Goal: Task Accomplishment & Management: Manage account settings

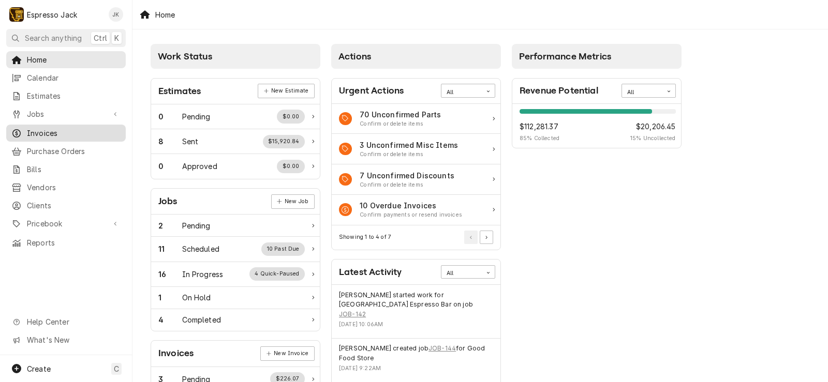
click at [55, 125] on link "Invoices" at bounding box center [66, 133] width 120 height 17
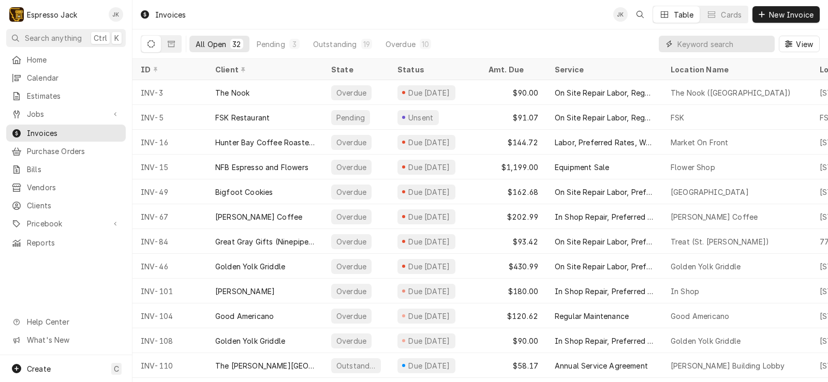
click at [689, 40] on input "Dynamic Content Wrapper" at bounding box center [723, 44] width 92 height 17
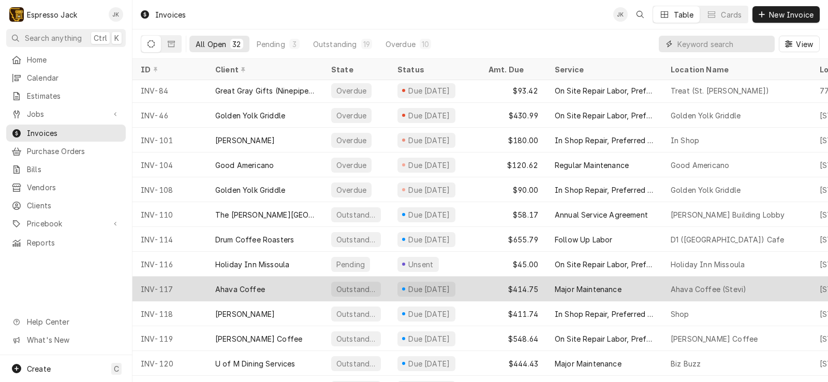
scroll to position [226, 0]
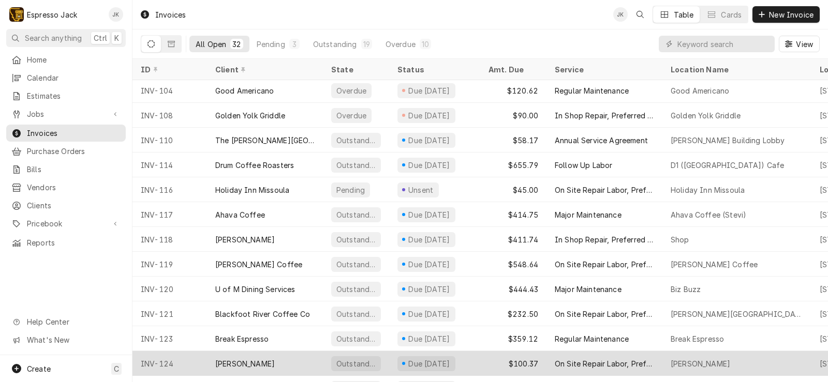
click at [241, 365] on div "Finn" at bounding box center [265, 363] width 116 height 25
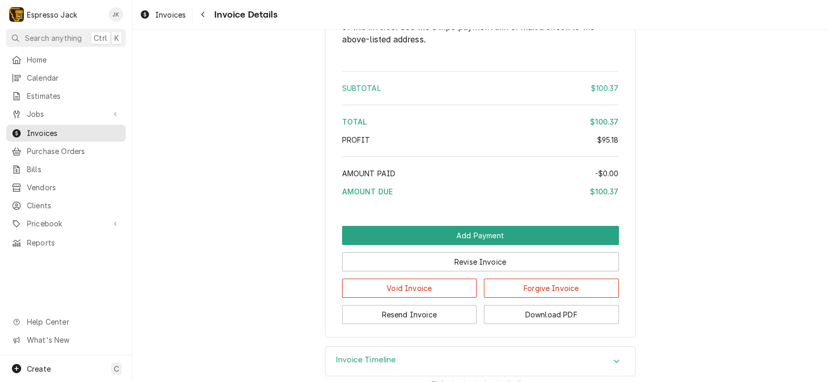
scroll to position [1219, 0]
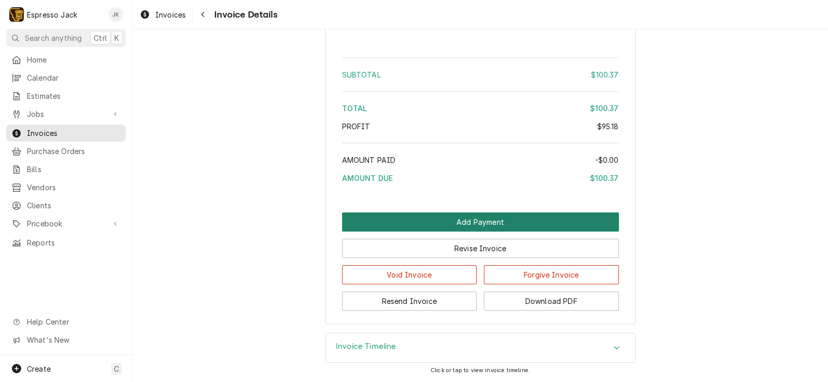
click at [496, 221] on button "Add Payment" at bounding box center [480, 222] width 277 height 19
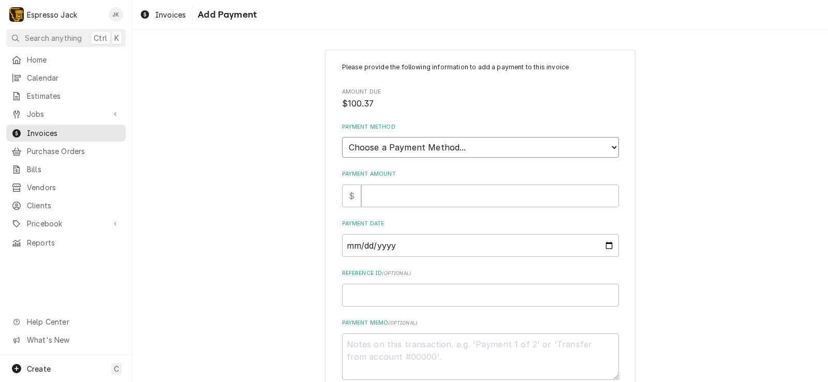
select select "2"
click at [342, 137] on select "Choose a Payment Method... Cash Check Credit/Debit Card ACH/eCheck Other" at bounding box center [480, 147] width 277 height 21
click at [400, 200] on input "Payment Amount" at bounding box center [490, 196] width 258 height 23
type textarea "x"
type input "1"
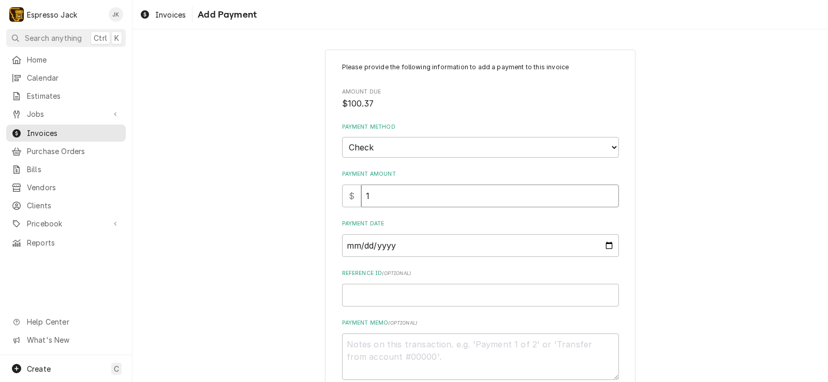
type textarea "x"
type input "10"
type textarea "x"
type input "100"
type textarea "x"
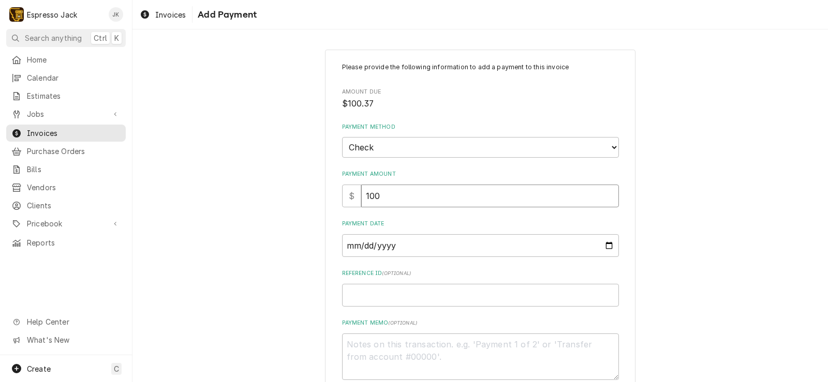
type input "100.3"
type textarea "x"
type input "100.37"
click at [601, 247] on input "Payment Date" at bounding box center [480, 245] width 277 height 23
type textarea "x"
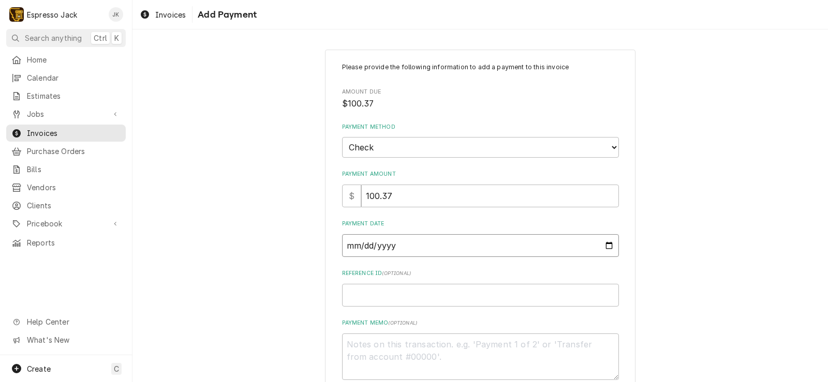
type input "2025-09-16"
click at [351, 299] on input "Reference ID ( optional )" at bounding box center [480, 295] width 277 height 23
type textarea "x"
type input "0"
type textarea "x"
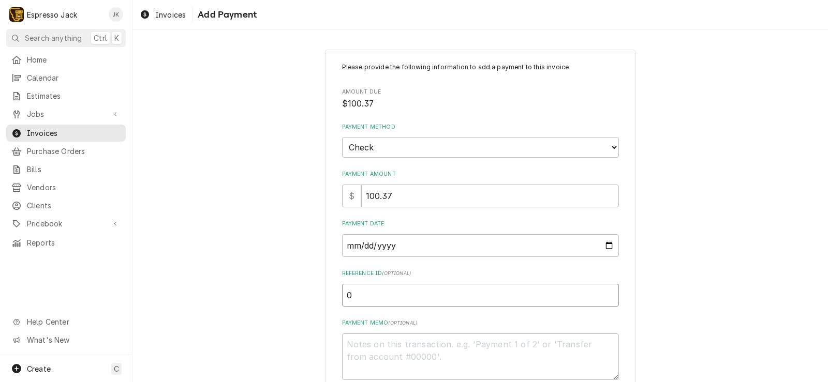
type input "01"
type textarea "x"
type input "015"
type textarea "x"
type input "0159"
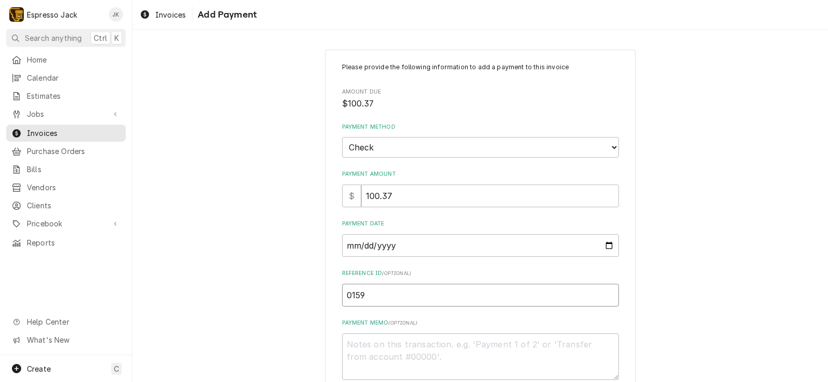
type textarea "x"
type input "01590"
type textarea "x"
type input "015905"
click at [249, 261] on div "Please provide the following information to add a payment to this invoice Amoun…" at bounding box center [479, 241] width 695 height 403
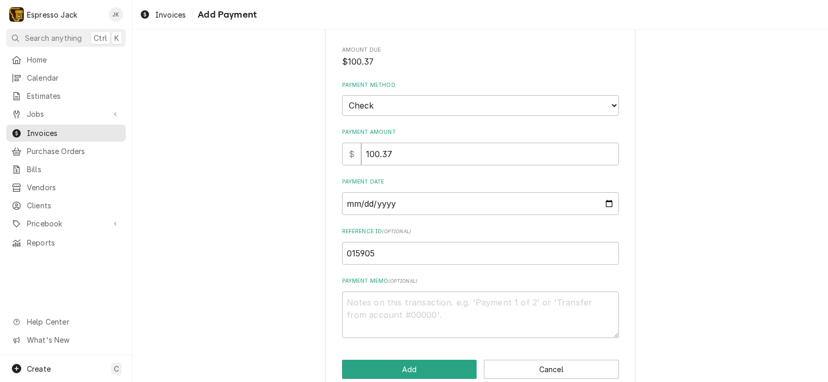
scroll to position [61, 0]
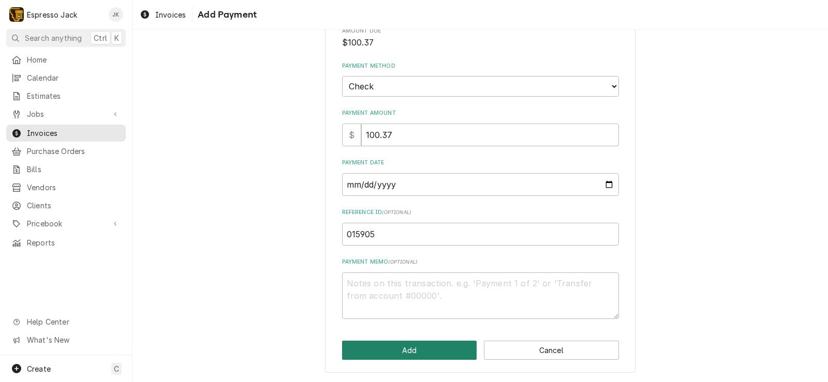
click at [375, 350] on button "Add" at bounding box center [409, 350] width 135 height 19
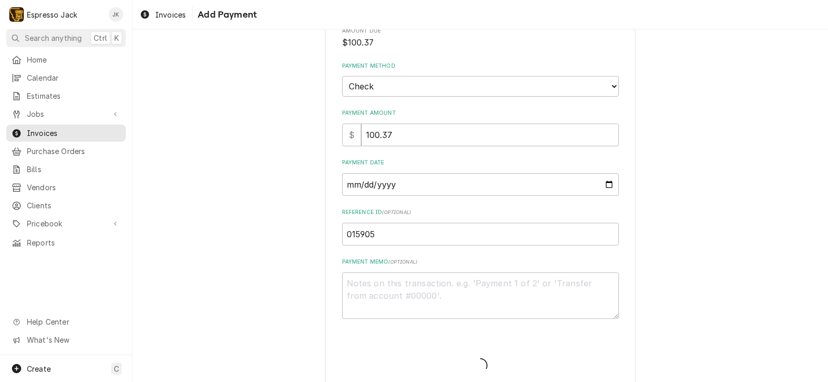
type textarea "x"
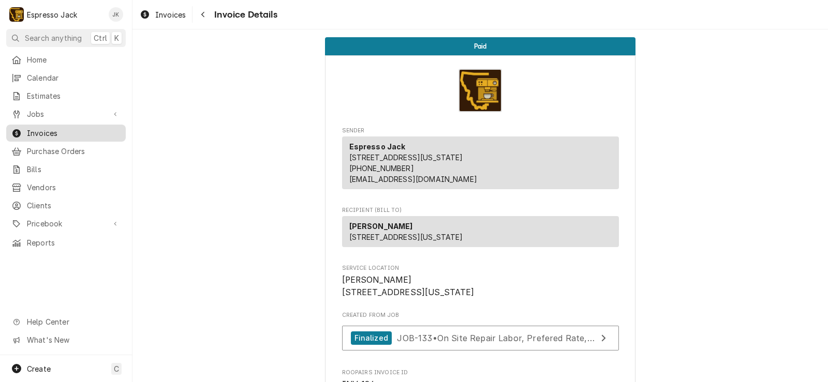
click at [46, 125] on link "Invoices" at bounding box center [66, 133] width 120 height 17
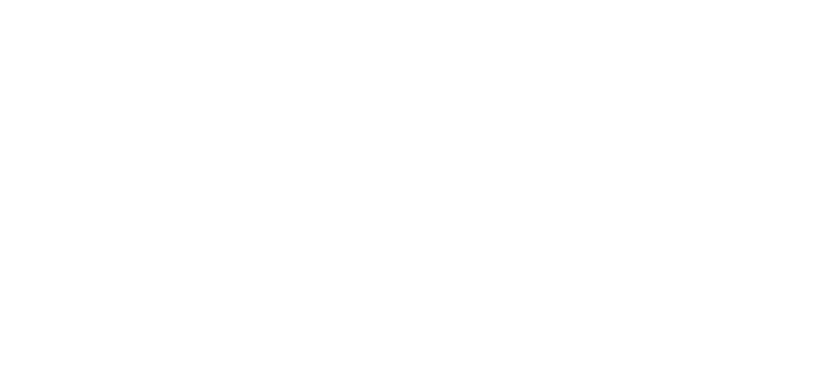
click at [81, 131] on div "Dynamic Content Wrapper" at bounding box center [414, 191] width 828 height 382
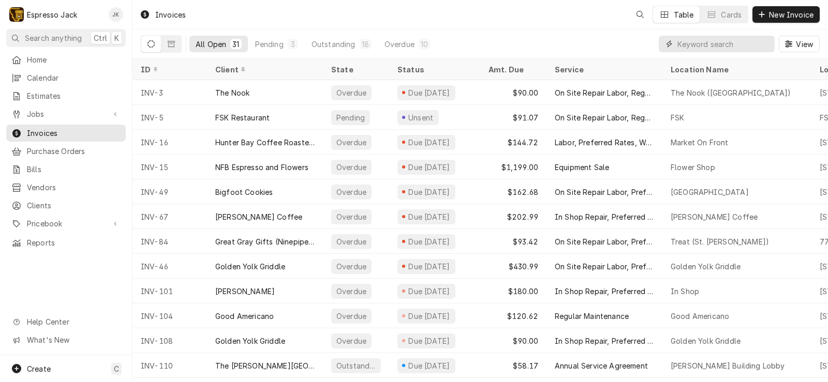
click at [696, 48] on input "Dynamic Content Wrapper" at bounding box center [723, 44] width 92 height 17
click at [731, 44] on input "Dynamic Content Wrapper" at bounding box center [723, 44] width 92 height 17
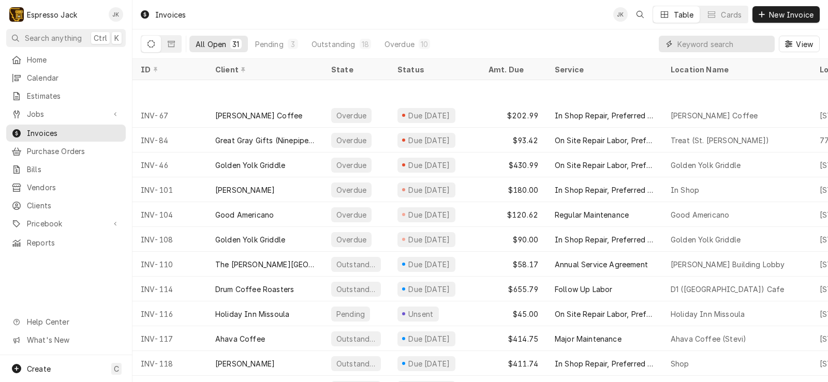
scroll to position [176, 0]
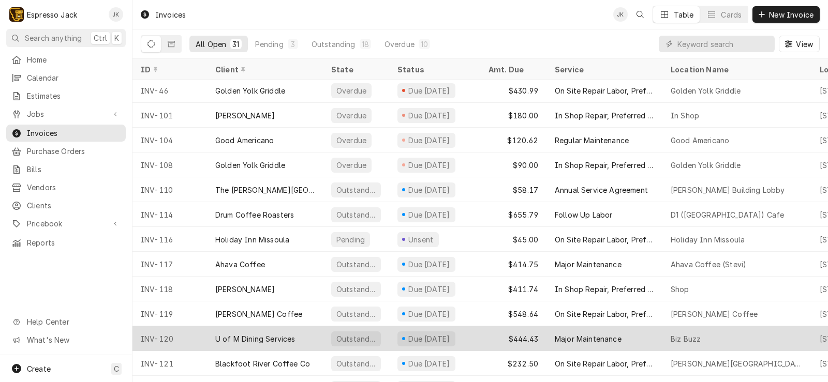
click at [283, 336] on div "U of M Dining Services" at bounding box center [255, 339] width 80 height 11
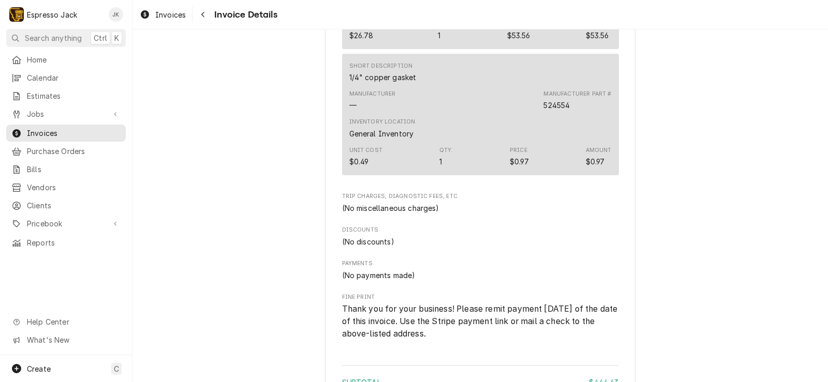
scroll to position [1863, 0]
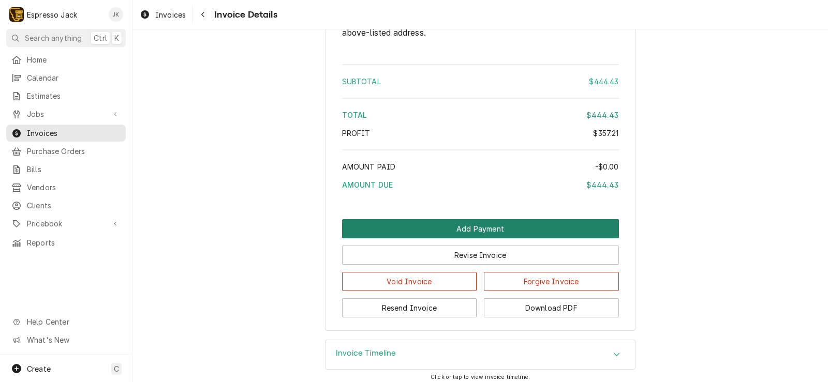
click at [448, 239] on button "Add Payment" at bounding box center [480, 228] width 277 height 19
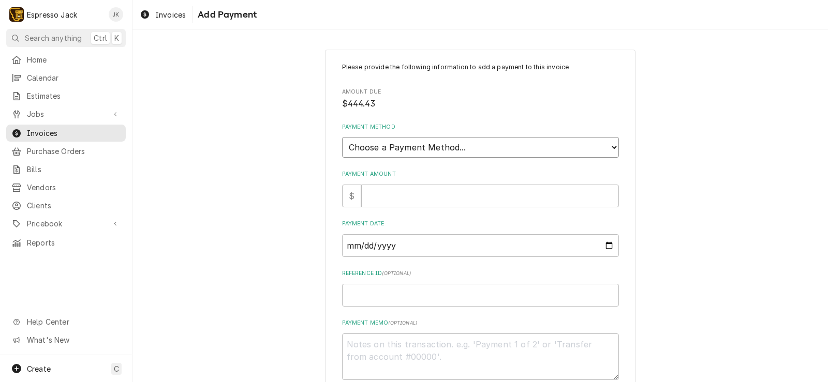
select select "2"
click at [342, 137] on select "Choose a Payment Method... Cash Check Credit/Debit Card ACH/eCheck Other" at bounding box center [480, 147] width 277 height 21
click at [427, 202] on input "Payment Amount" at bounding box center [490, 196] width 258 height 23
click at [442, 203] on input "Payment Amount" at bounding box center [490, 196] width 258 height 23
type textarea "x"
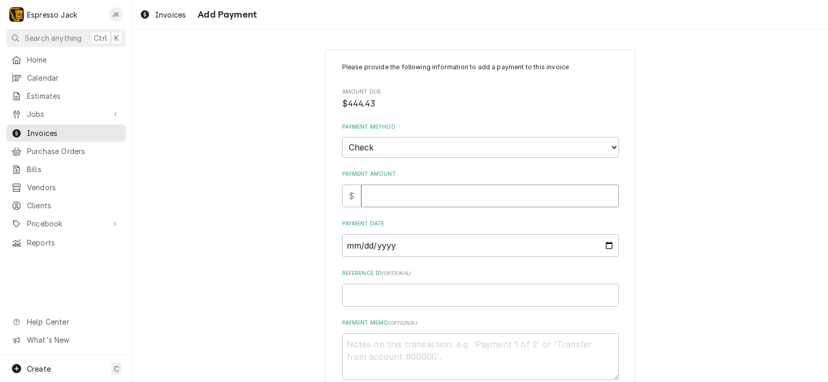
type input "4"
type textarea "x"
type input "44"
type textarea "x"
type input "444"
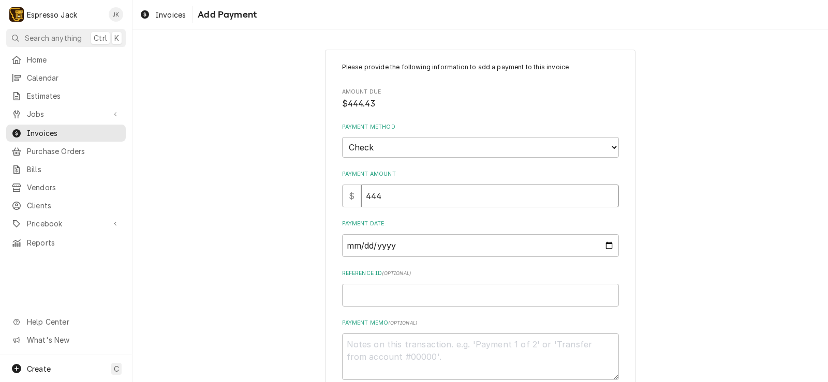
type textarea "x"
type input "444.4"
type textarea "x"
type input "444.43"
click at [606, 244] on input "Payment Date" at bounding box center [480, 245] width 277 height 23
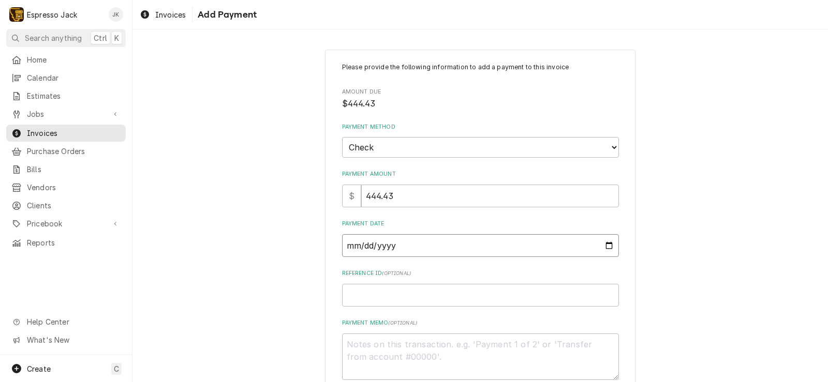
type textarea "x"
type input "2025-09-16"
click at [283, 218] on div "Please provide the following information to add a payment to this invoice Amoun…" at bounding box center [479, 241] width 695 height 403
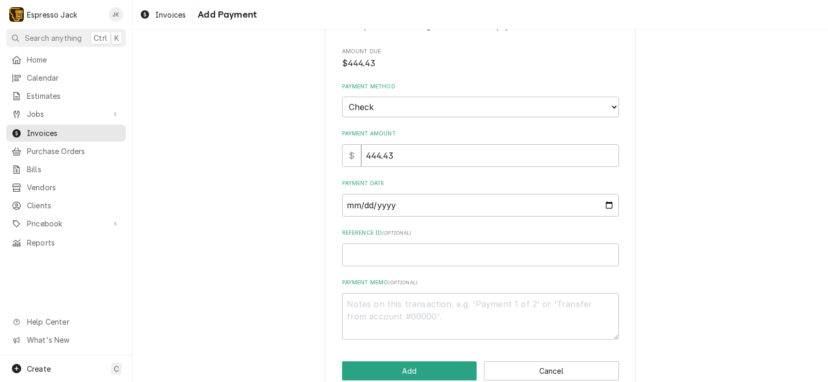
scroll to position [61, 0]
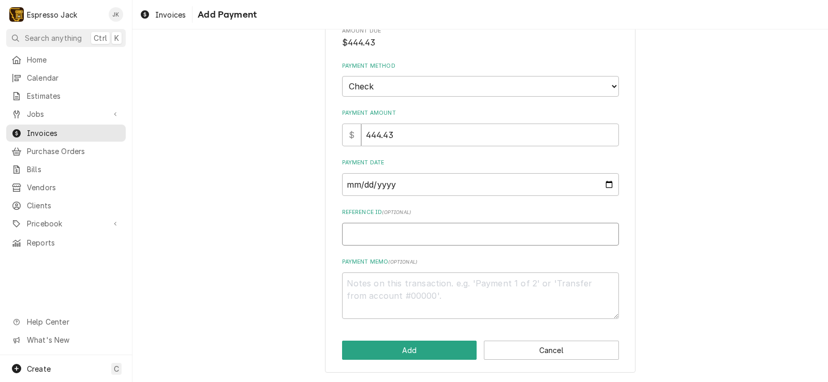
click at [376, 226] on input "Reference ID ( optional )" at bounding box center [480, 234] width 277 height 23
type textarea "x"
type input "1"
type textarea "x"
type input "15"
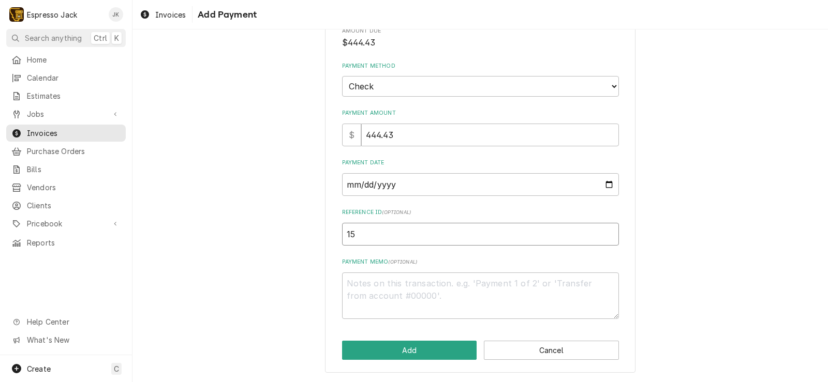
type textarea "x"
type input "152"
type textarea "x"
type input "1525"
type textarea "x"
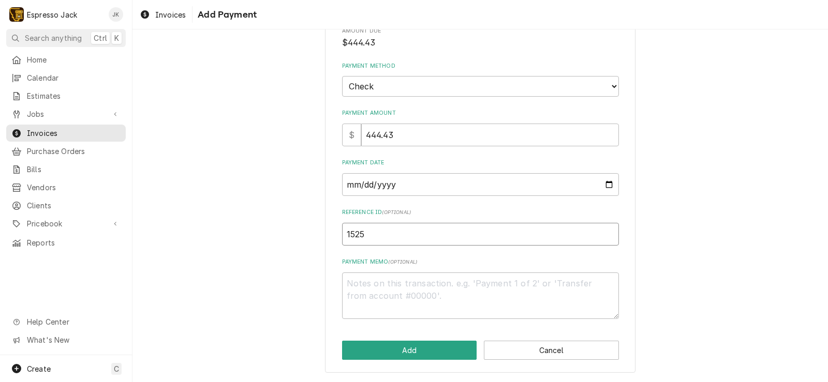
type input "15258"
type textarea "x"
type input "152585"
type textarea "x"
type input "1525852"
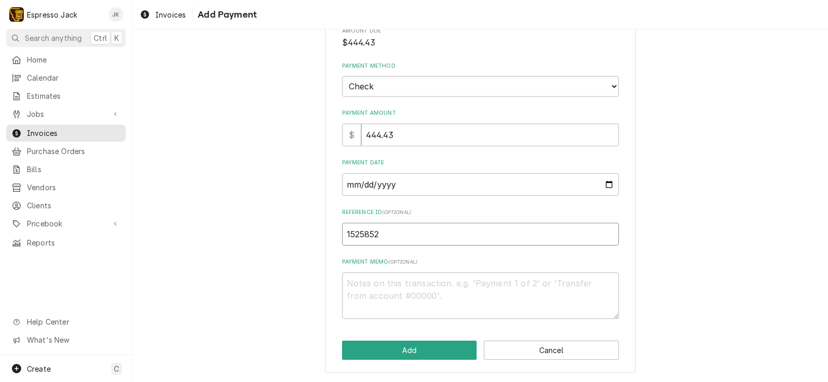
type textarea "x"
type input "15258523"
click at [264, 239] on div "Please provide the following information to add a payment to this invoice Amoun…" at bounding box center [479, 180] width 695 height 403
click at [392, 351] on button "Add" at bounding box center [409, 350] width 135 height 19
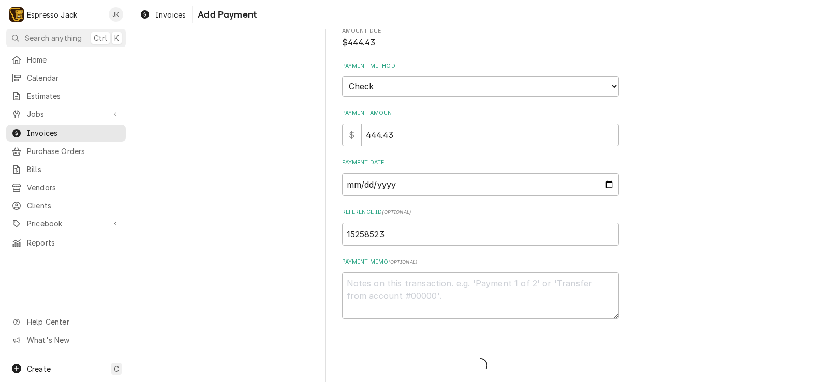
type textarea "x"
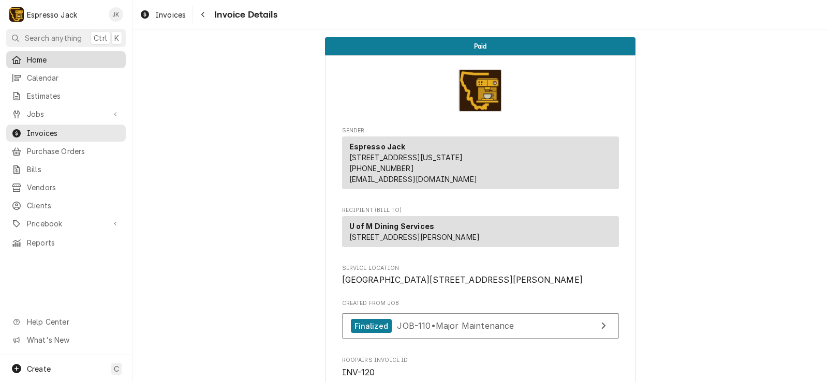
click at [54, 58] on span "Home" at bounding box center [74, 59] width 94 height 11
